Goal: Information Seeking & Learning: Find specific fact

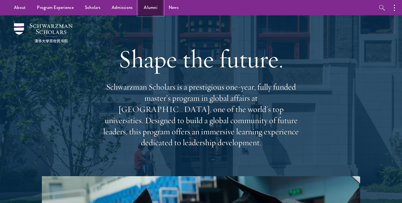
click at [153, 8] on link "Alumni" at bounding box center [150, 7] width 25 height 15
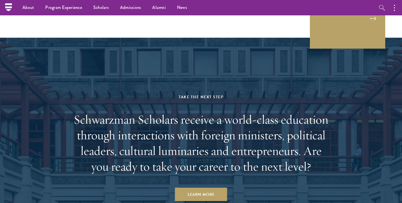
scroll to position [2311, 0]
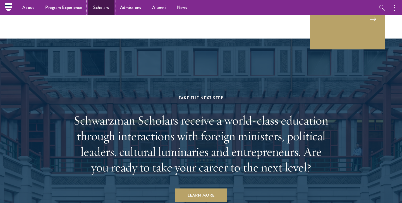
click at [103, 6] on link "Scholars" at bounding box center [101, 7] width 27 height 15
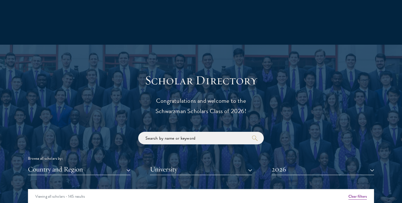
scroll to position [574, 0]
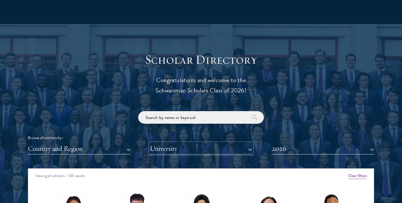
click at [156, 148] on button "University" at bounding box center [201, 148] width 103 height 11
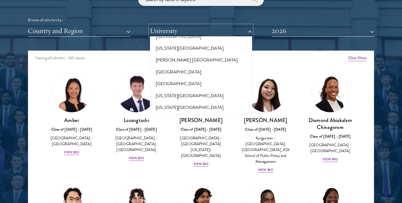
scroll to position [5551, 0]
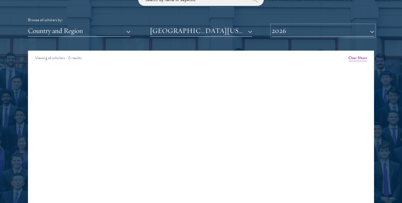
click at [373, 32] on button "2026" at bounding box center [323, 30] width 103 height 11
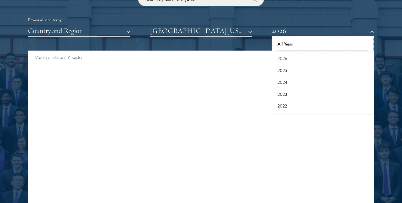
click at [331, 43] on button "All Years" at bounding box center [323, 44] width 99 height 12
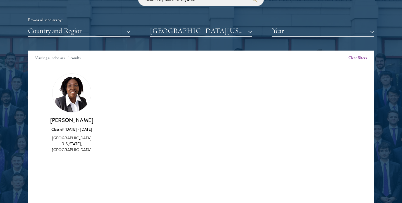
click at [65, 146] on div "[GEOGRAPHIC_DATA][US_STATE], [GEOGRAPHIC_DATA]" at bounding box center [72, 144] width 54 height 18
click at [70, 122] on h3 "[PERSON_NAME]" at bounding box center [72, 120] width 54 height 7
click at [70, 100] on img at bounding box center [72, 93] width 39 height 39
click at [74, 97] on img at bounding box center [72, 93] width 39 height 39
click at [77, 147] on div "[GEOGRAPHIC_DATA][US_STATE], [GEOGRAPHIC_DATA]" at bounding box center [72, 144] width 54 height 18
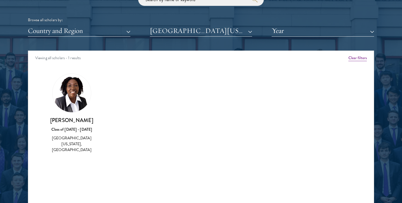
click at [69, 98] on img at bounding box center [72, 93] width 39 height 39
click at [71, 142] on div "[GEOGRAPHIC_DATA][US_STATE], [GEOGRAPHIC_DATA]" at bounding box center [72, 144] width 54 height 18
click at [65, 92] on img at bounding box center [72, 93] width 39 height 39
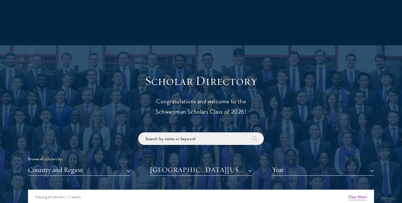
scroll to position [553, 0]
